Goal: Check status

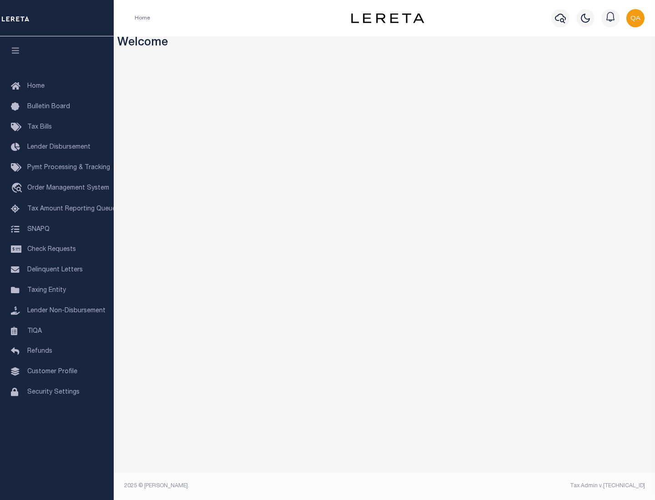
click at [57, 250] on span "Check Requests" at bounding box center [51, 250] width 49 height 6
select select "50"
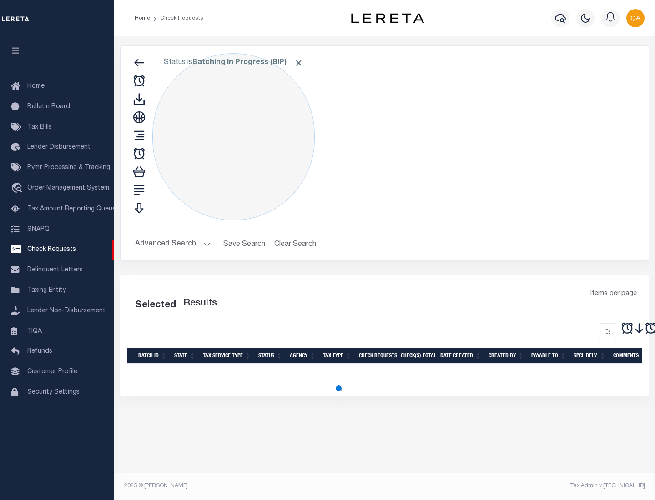
select select "50"
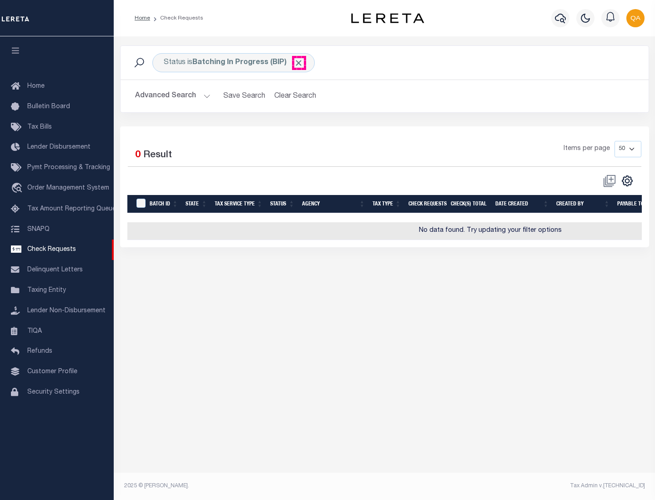
click at [299, 63] on span "Click to Remove" at bounding box center [299, 63] width 10 height 10
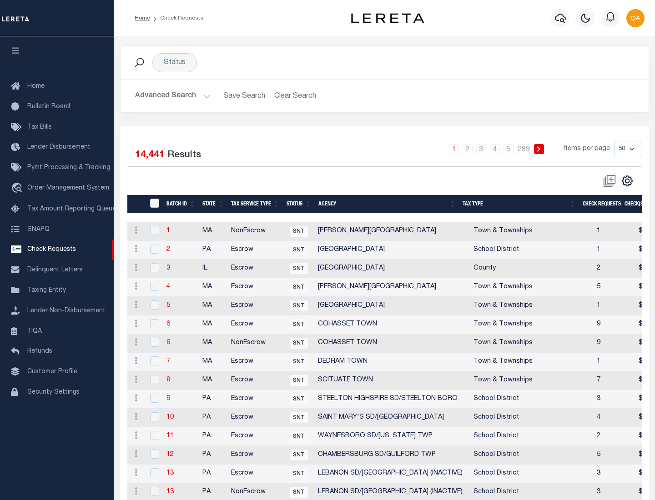
scroll to position [439, 0]
